Goal: Information Seeking & Learning: Learn about a topic

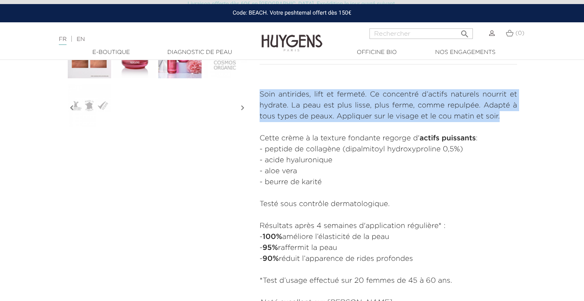
scroll to position [299, 0]
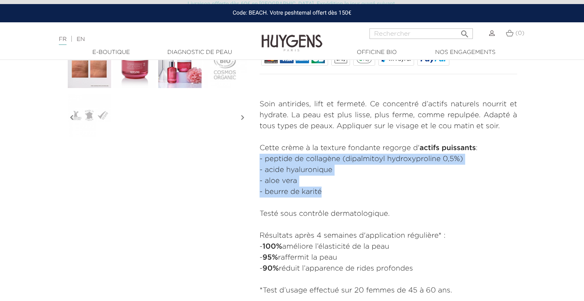
drag, startPoint x: 324, startPoint y: 192, endPoint x: 259, endPoint y: 161, distance: 72.2
click at [259, 161] on div "CRÈME ANTI-ÂGE La Crème Collagène Lift & Fermeté" at bounding box center [388, 62] width 270 height 512
copy ul "- peptide de collagène (dipalmitoyl hydroxyproline 0,5%) - acide hyaluronique -…"
drag, startPoint x: 305, startPoint y: 262, endPoint x: 567, endPoint y: 171, distance: 278.0
click at [567, 171] on section "" at bounding box center [292, 68] width 584 height 524
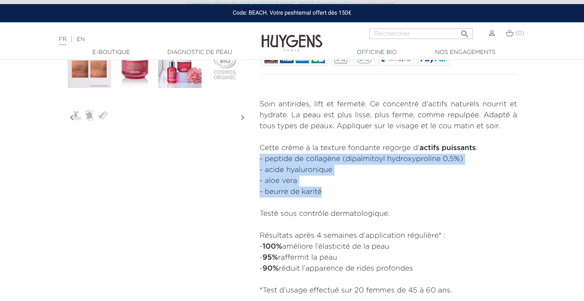
click at [577, 154] on section "" at bounding box center [292, 68] width 584 height 524
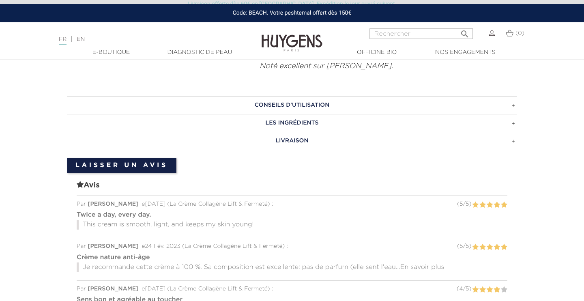
scroll to position [528, 0]
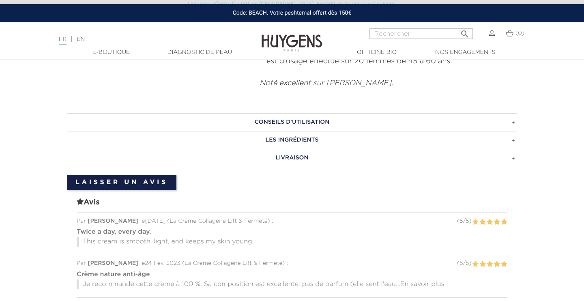
click at [277, 121] on h3 "CONSEILS D'UTILISATION" at bounding box center [292, 122] width 450 height 18
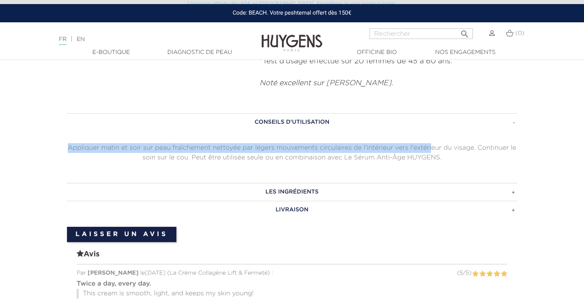
drag, startPoint x: 64, startPoint y: 147, endPoint x: 432, endPoint y: 142, distance: 367.7
click at [432, 142] on div "CONSEILS D'UTILISATION Appliquer matin et soir sur peau fraîchement nettoyée pa…" at bounding box center [292, 165] width 462 height 105
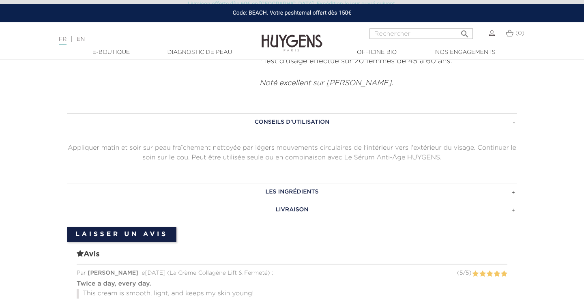
click at [469, 148] on p "Appliquer matin et soir sur peau fraîchement nettoyée par légers mouvements cir…" at bounding box center [292, 152] width 450 height 19
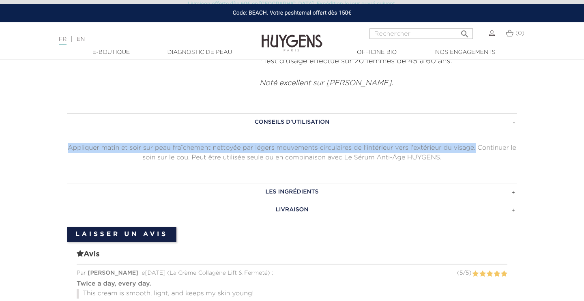
drag, startPoint x: 476, startPoint y: 148, endPoint x: 40, endPoint y: 145, distance: 435.8
copy p "Appliquer matin et soir sur peau fraîchement nettoyée par légers mouvements cir…"
click at [159, 188] on h3 "LES INGRÉDIENTS" at bounding box center [292, 192] width 450 height 18
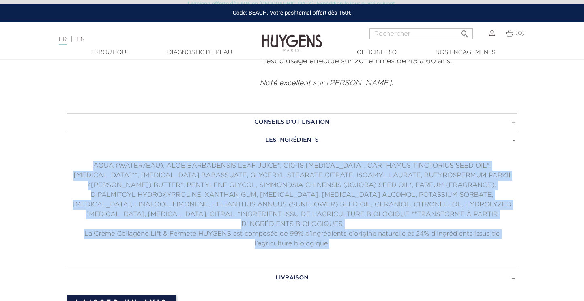
drag, startPoint x: 76, startPoint y: 163, endPoint x: 369, endPoint y: 232, distance: 301.1
click at [369, 232] on div "AQUA (WATER/EAU), ALOE BARBADENSIS LEAF JUICE*, C10-18 TRIGLYCERIDES, CARTHAMUS…" at bounding box center [292, 205] width 450 height 88
copy div "AQUA (WATER/EAU), ALOE BARBADENSIS LEAF JUICE*, C10-18 TRIGLYCERIDES, CARTHAMUS…"
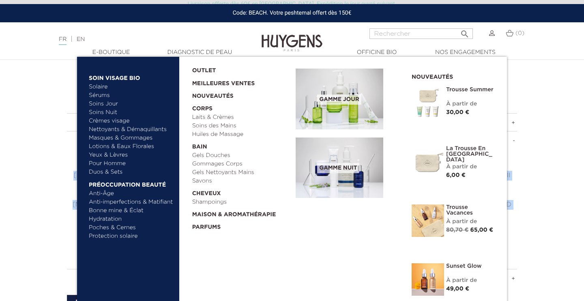
click at [326, 158] on img at bounding box center [339, 167] width 88 height 61
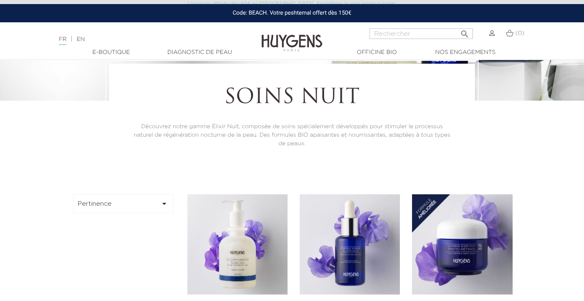
scroll to position [262, 0]
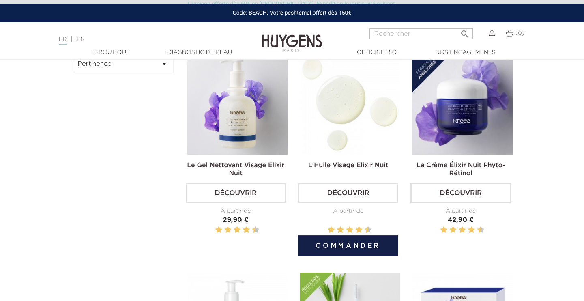
click at [353, 131] on img at bounding box center [350, 104] width 100 height 100
